Goal: Information Seeking & Learning: Learn about a topic

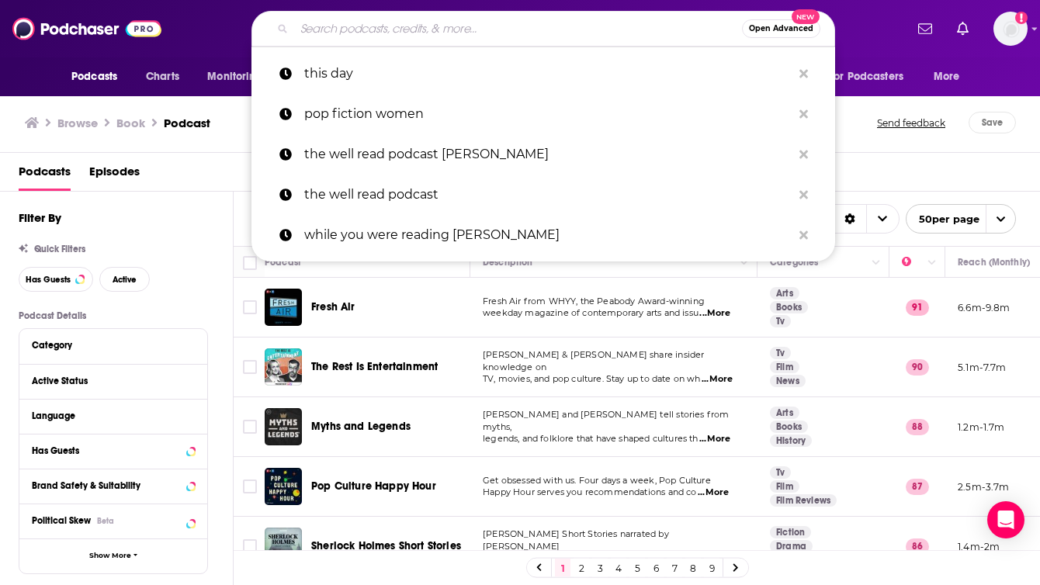
click at [568, 25] on input "Search podcasts, credits, & more..." at bounding box center [518, 28] width 448 height 25
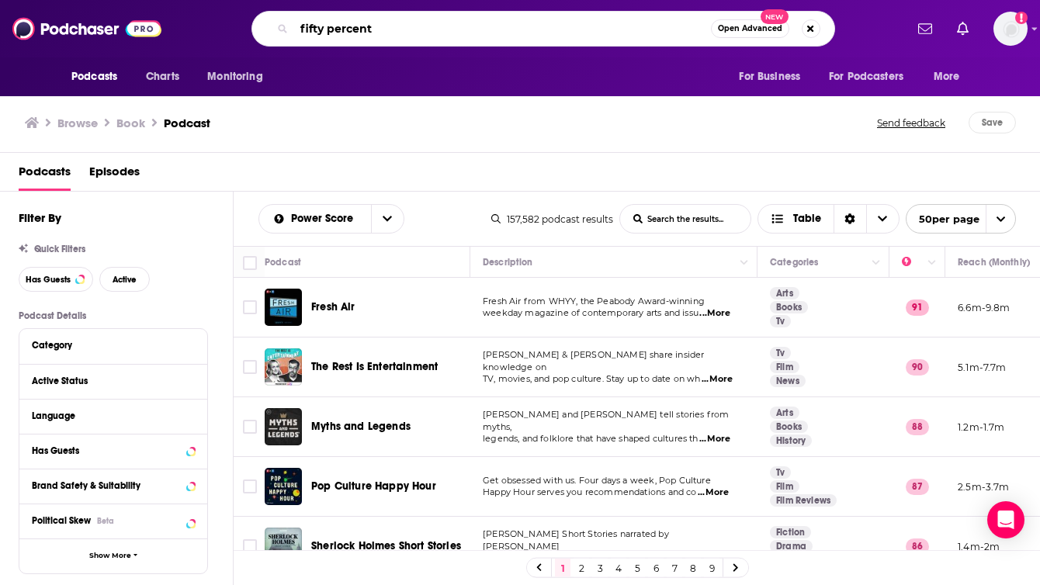
type input "fifty percent"
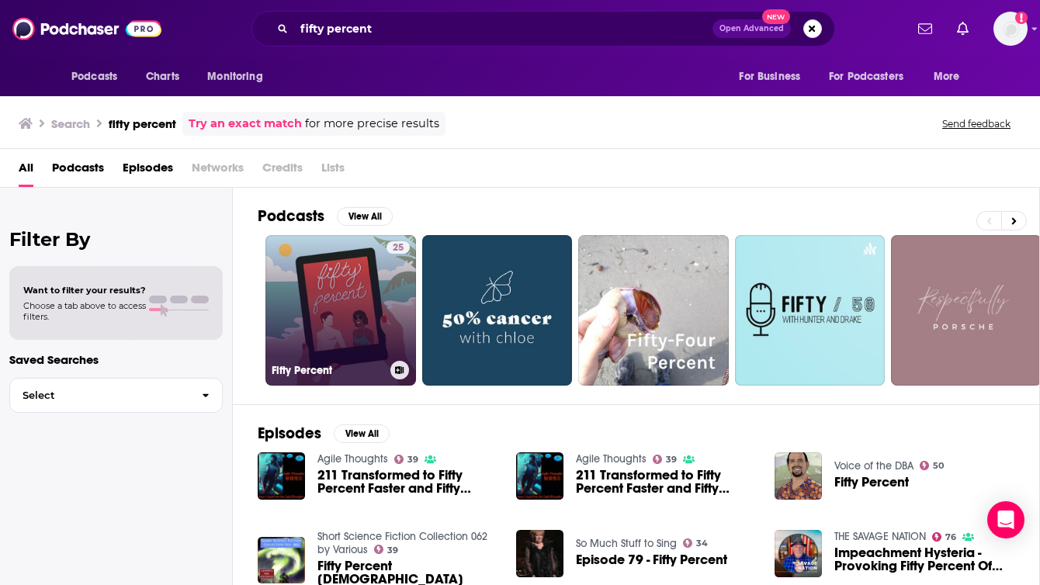
click at [326, 283] on link "25 Fifty Percent" at bounding box center [341, 310] width 151 height 151
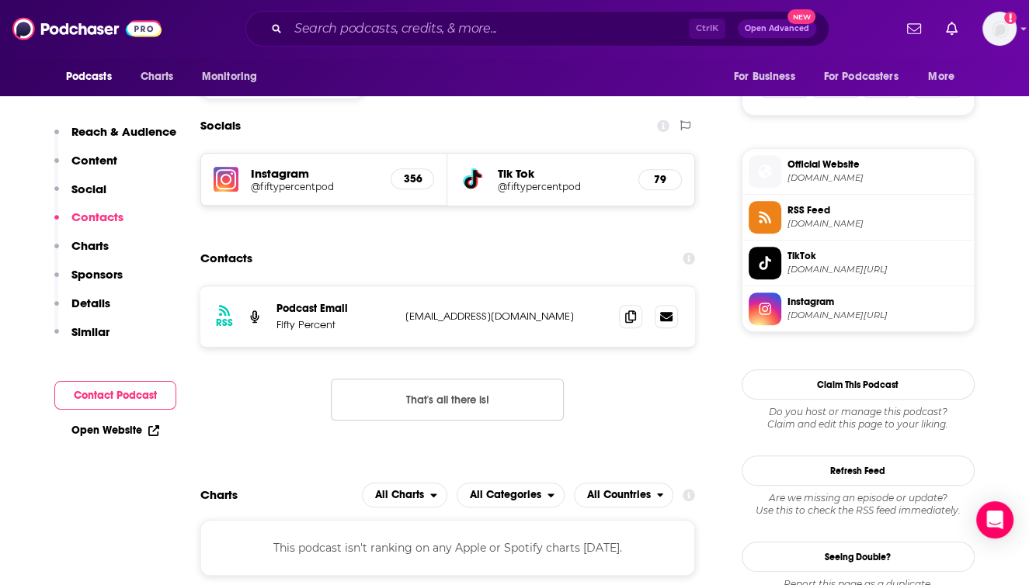
scroll to position [1009, 0]
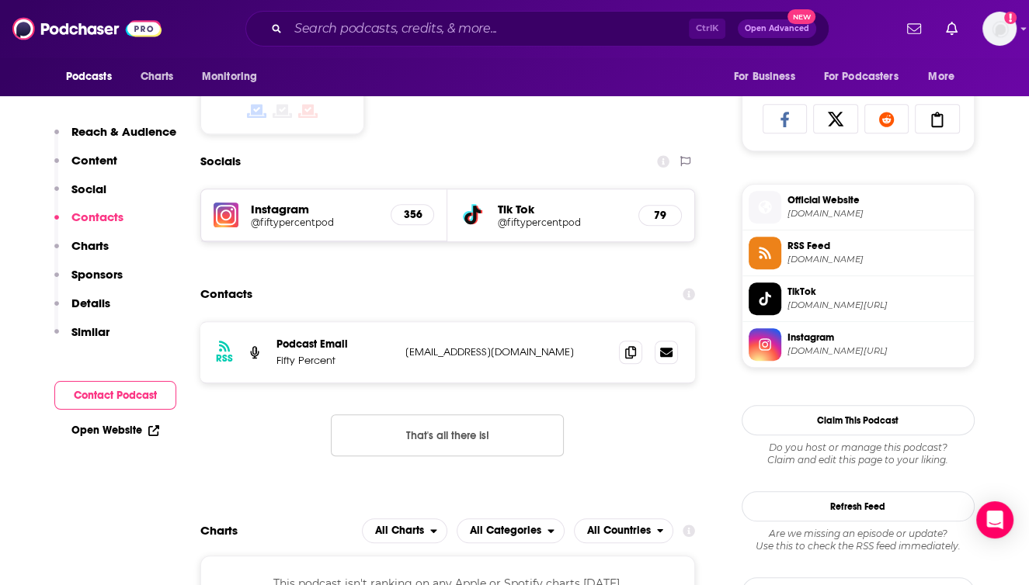
click at [276, 210] on h5 "Instagram" at bounding box center [315, 209] width 128 height 15
click at [286, 219] on h5 "@fiftypercentpod" at bounding box center [315, 223] width 128 height 12
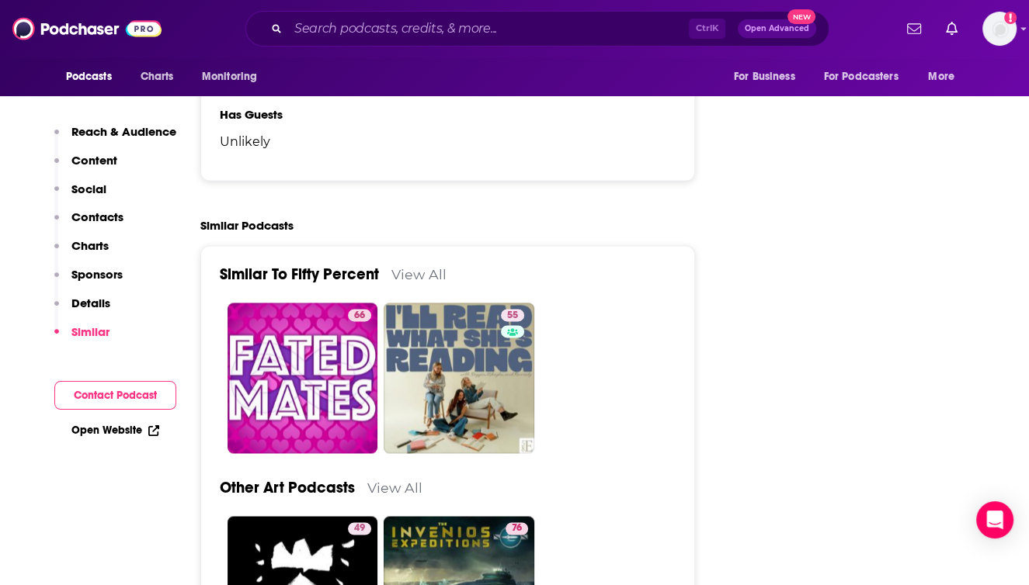
scroll to position [2097, 0]
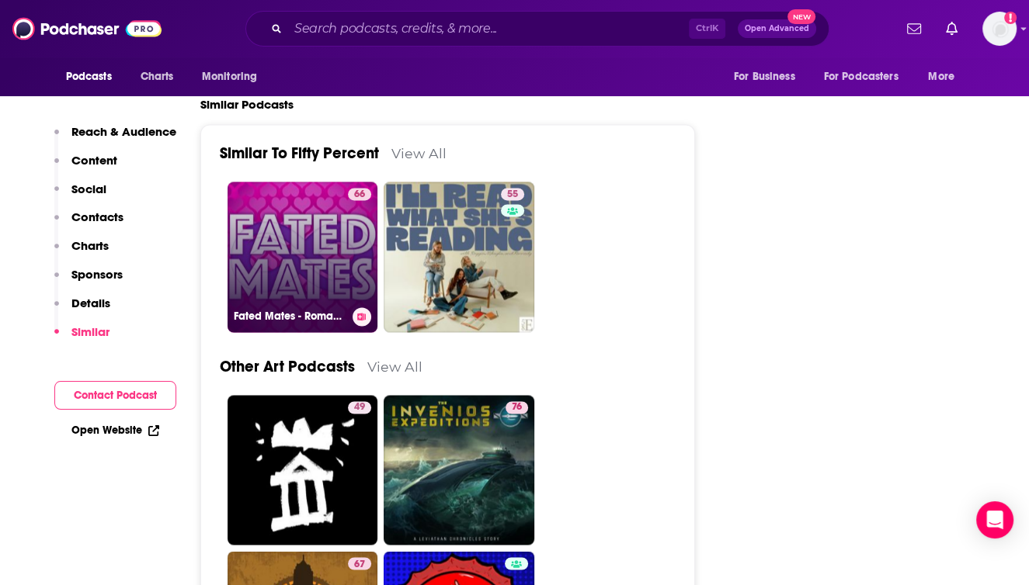
click at [252, 235] on link "66 Fated Mates - Romance Books for Novel People" at bounding box center [303, 257] width 151 height 151
type input "[URL][DOMAIN_NAME]"
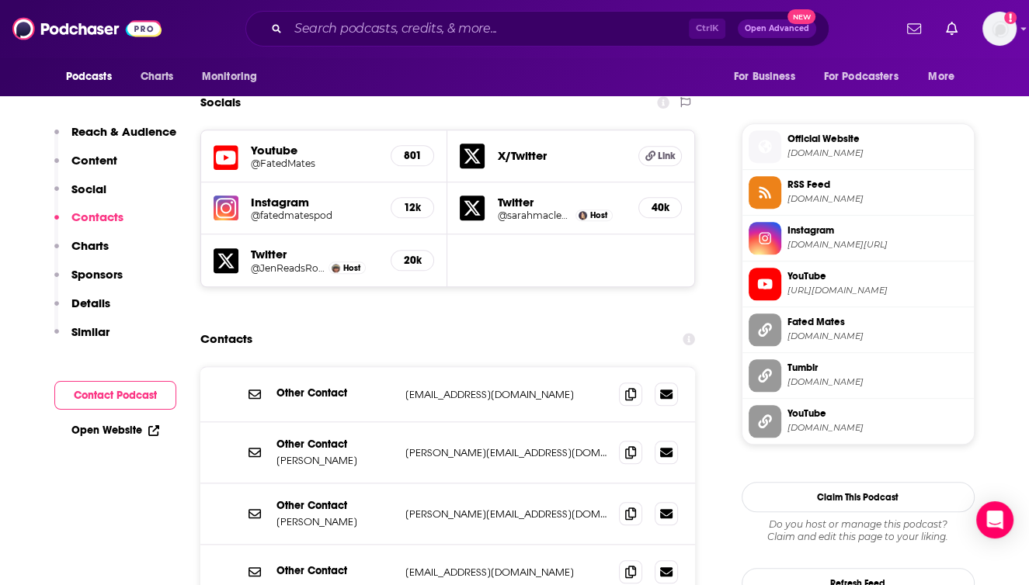
scroll to position [1398, 0]
